Goal: Task Accomplishment & Management: Manage account settings

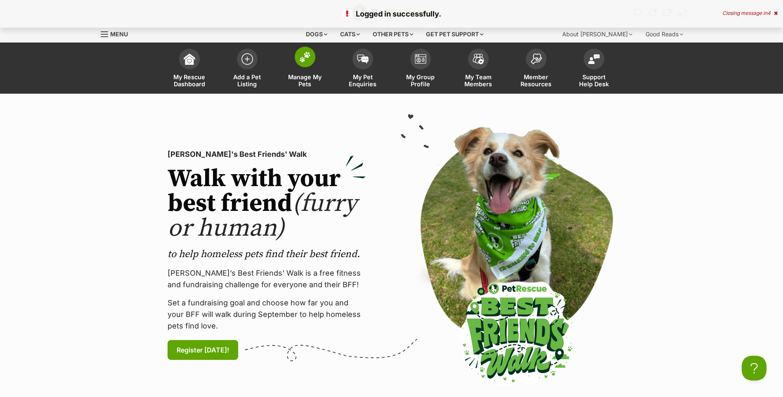
click at [307, 61] on img at bounding box center [305, 57] width 12 height 11
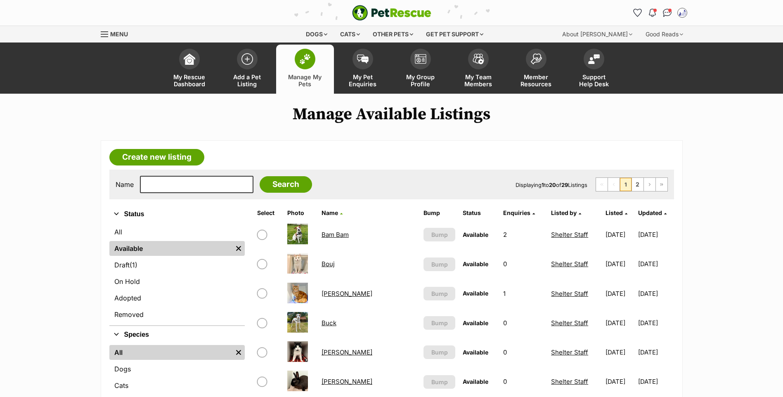
click at [338, 239] on link "Bam Bam" at bounding box center [335, 235] width 27 height 8
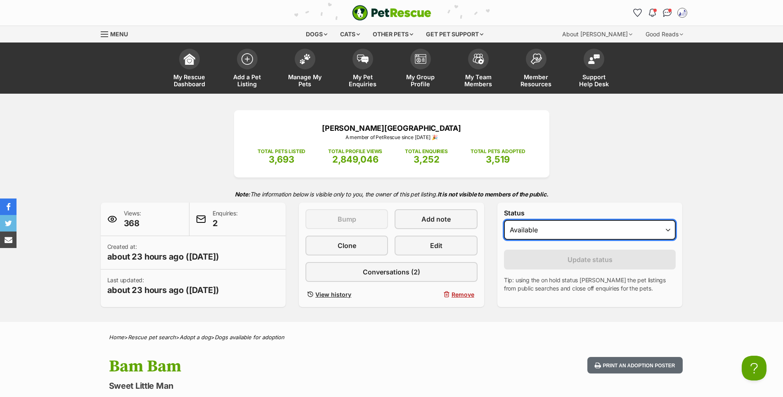
click at [532, 240] on select "Draft - not available as listing has enquires Available On hold Adopted" at bounding box center [590, 230] width 172 height 20
select select "on_hold"
click at [504, 232] on select "Draft - not available as listing has enquires Available On hold Adopted" at bounding box center [590, 230] width 172 height 20
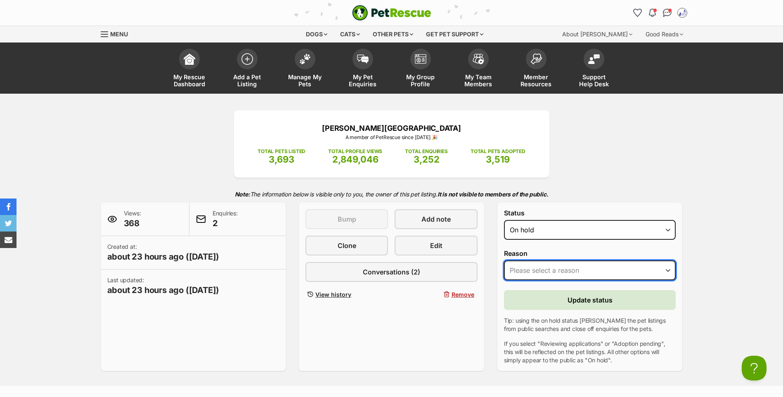
click at [530, 280] on select "Please select a reason Medical reasons Reviewing applications Adoption pending …" at bounding box center [590, 270] width 172 height 20
select select "reviewing_applications"
click at [504, 272] on select "Please select a reason Medical reasons Reviewing applications Adoption pending …" at bounding box center [590, 270] width 172 height 20
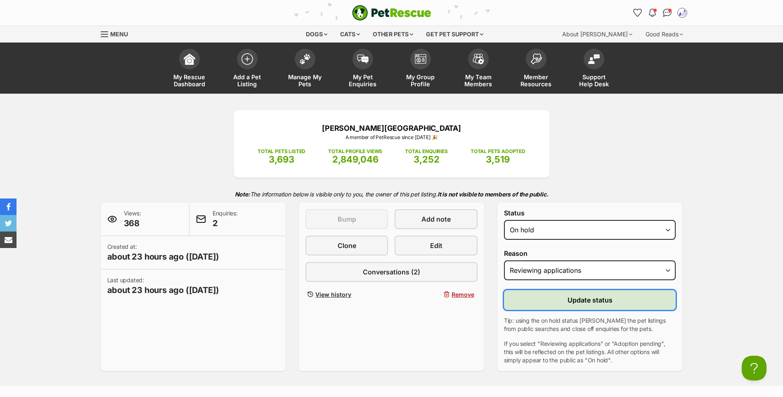
click at [551, 309] on button "Update status" at bounding box center [590, 300] width 172 height 20
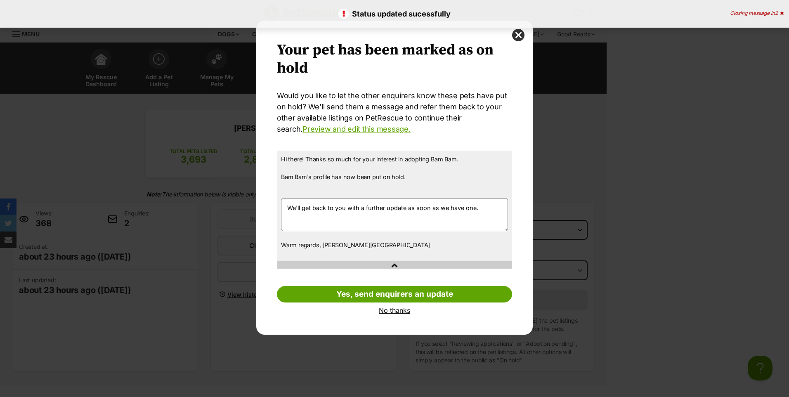
click at [395, 311] on link "No thanks" at bounding box center [394, 310] width 235 height 7
